Goal: Task Accomplishment & Management: Use online tool/utility

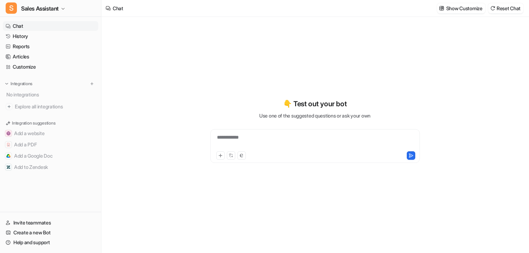
type textarea "**********"
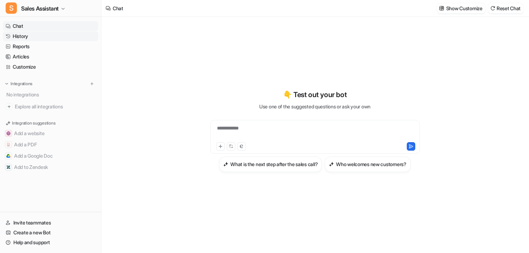
click at [36, 40] on link "History" at bounding box center [50, 36] width 95 height 10
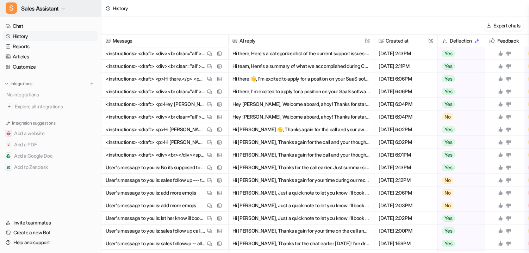
click at [51, 17] on button "S Sales Assistant" at bounding box center [50, 8] width 101 height 17
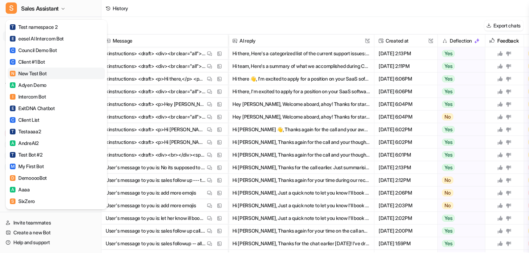
click at [39, 69] on link "N New Test Bot" at bounding box center [56, 74] width 97 height 12
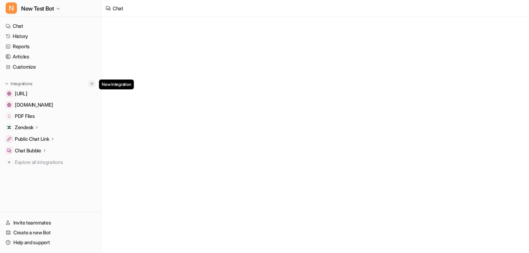
click at [92, 81] on img at bounding box center [91, 83] width 5 height 5
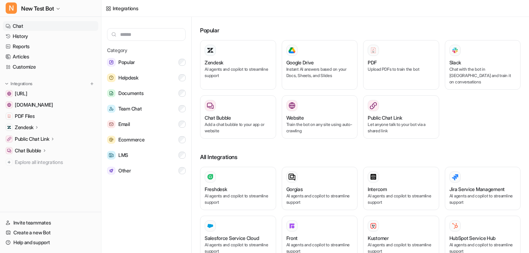
click at [43, 23] on link "Chat" at bounding box center [50, 26] width 95 height 10
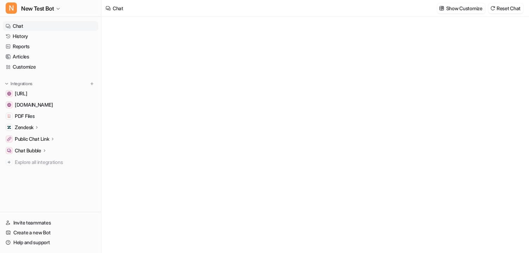
type textarea "**********"
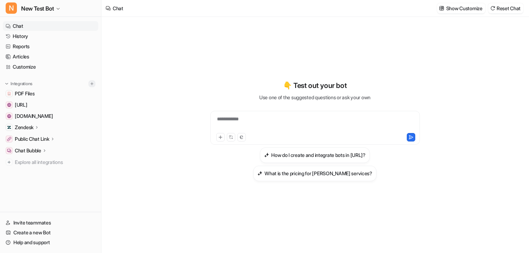
click at [94, 86] on img at bounding box center [91, 83] width 5 height 5
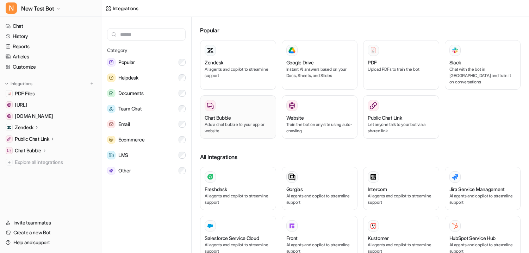
click at [236, 89] on p "Add a chat bubble to your app or website" at bounding box center [238, 128] width 67 height 13
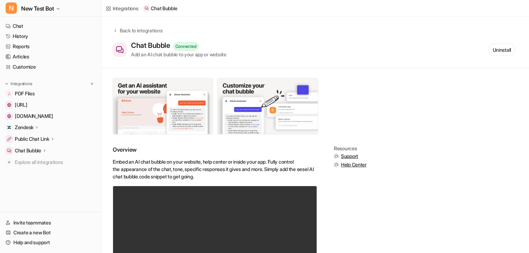
click at [126, 9] on div "Integrations" at bounding box center [126, 8] width 26 height 7
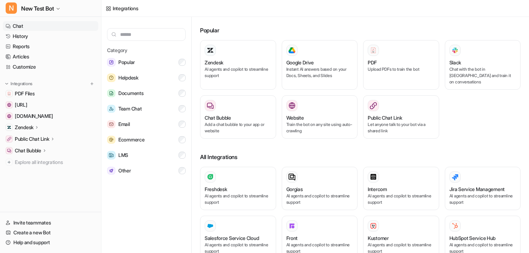
click at [38, 27] on link "Chat" at bounding box center [50, 26] width 95 height 10
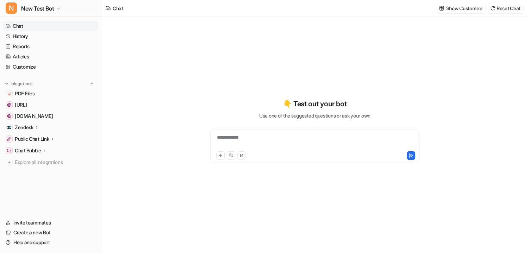
type textarea "**********"
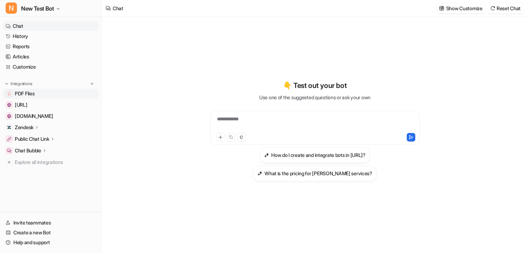
click at [37, 52] on link "PDF Files" at bounding box center [50, 94] width 95 height 10
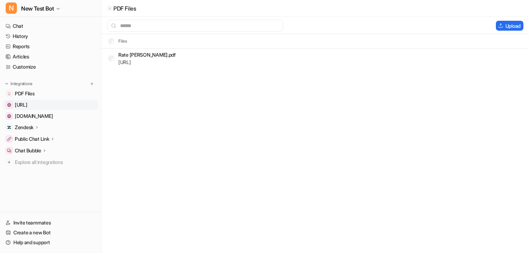
click at [27, 52] on span "[URL]" at bounding box center [21, 104] width 13 height 7
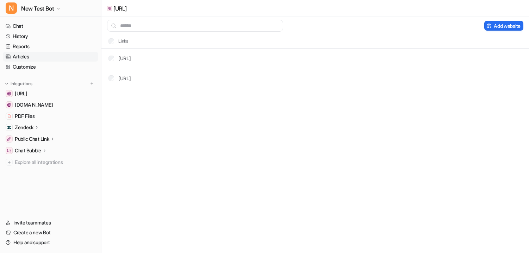
click at [29, 52] on link "Articles" at bounding box center [50, 57] width 95 height 10
click at [39, 28] on link "Chat" at bounding box center [50, 26] width 95 height 10
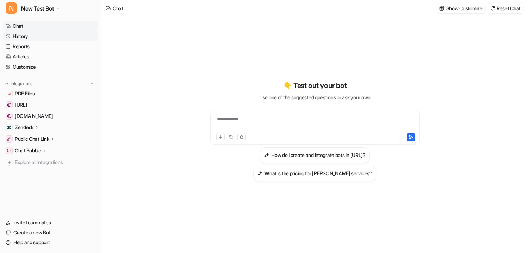
click at [36, 38] on link "History" at bounding box center [50, 36] width 95 height 10
